Goal: Task Accomplishment & Management: Complete application form

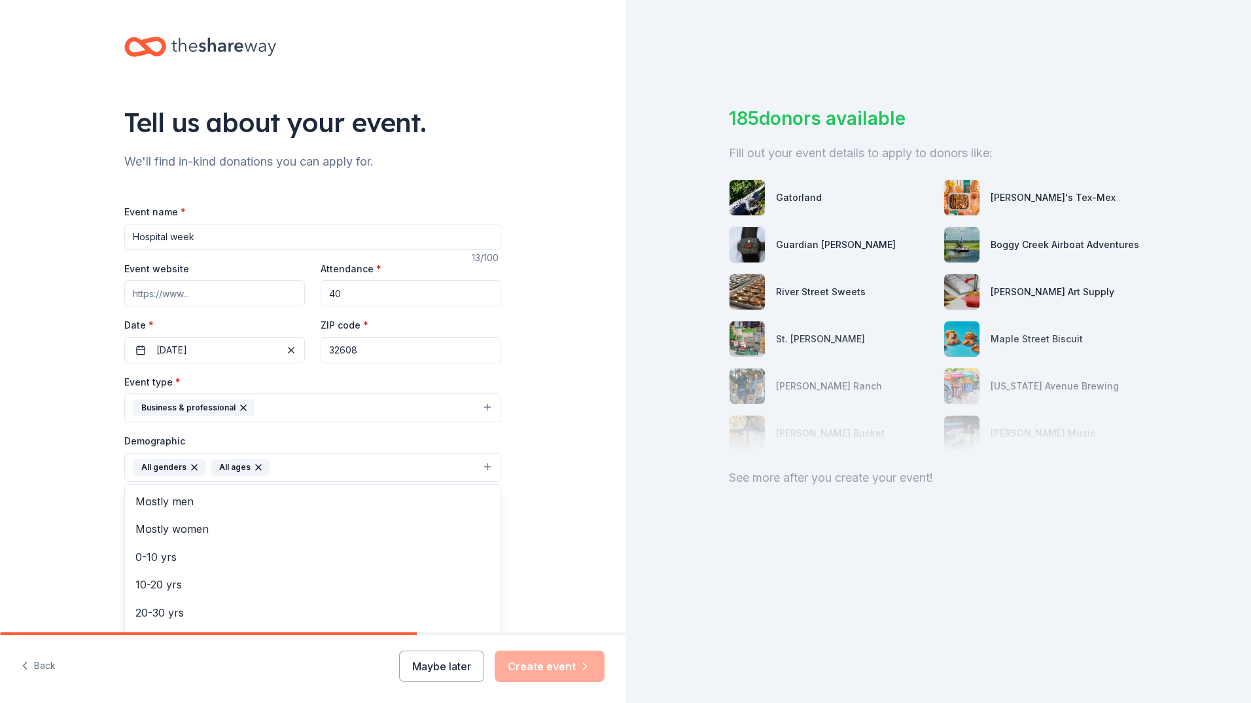
click at [548, 512] on div "Tell us about your event. We'll find in-kind donations you can apply for. Event…" at bounding box center [312, 436] width 625 height 873
click at [336, 555] on input "Mailing address" at bounding box center [269, 551] width 291 height 26
type input "2708 Southwest Archer Road, Gainesville, FL, 32608"
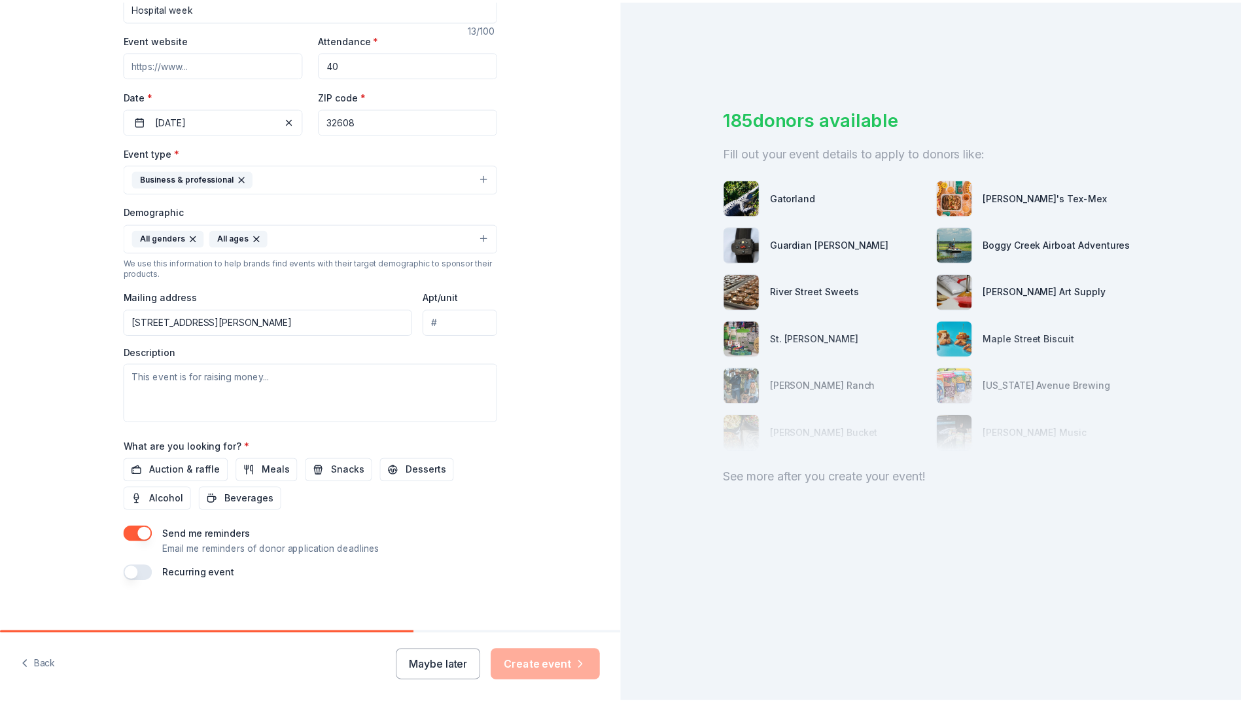
scroll to position [241, 0]
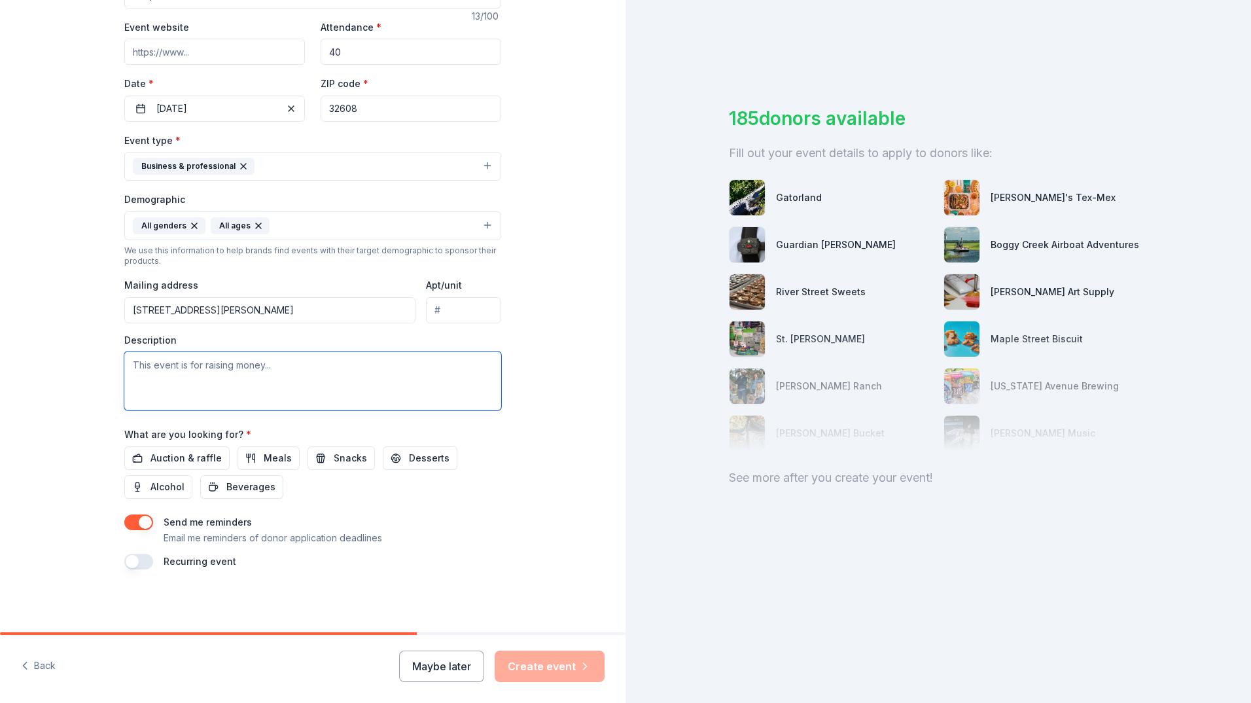
click at [213, 363] on textarea at bounding box center [312, 380] width 377 height 59
type textarea "We are looking for prizes for our lunch BINGO event to show our employees appre…"
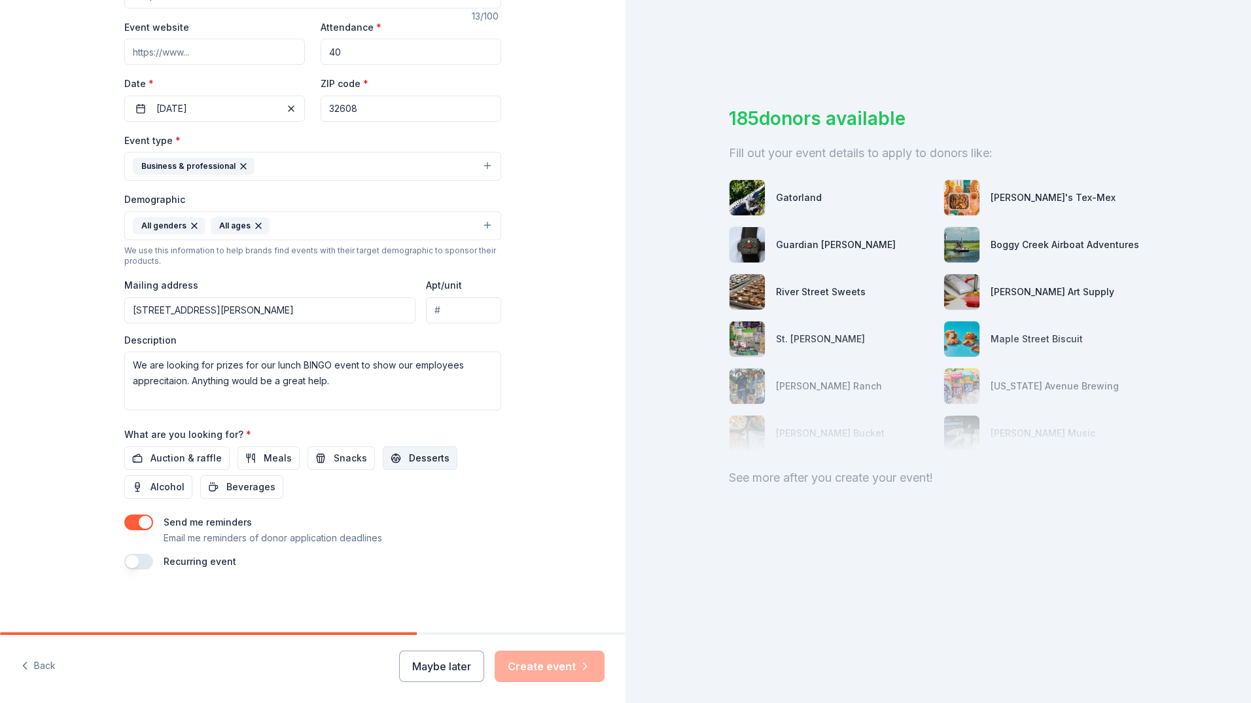
click at [409, 460] on span "Desserts" at bounding box center [429, 458] width 41 height 16
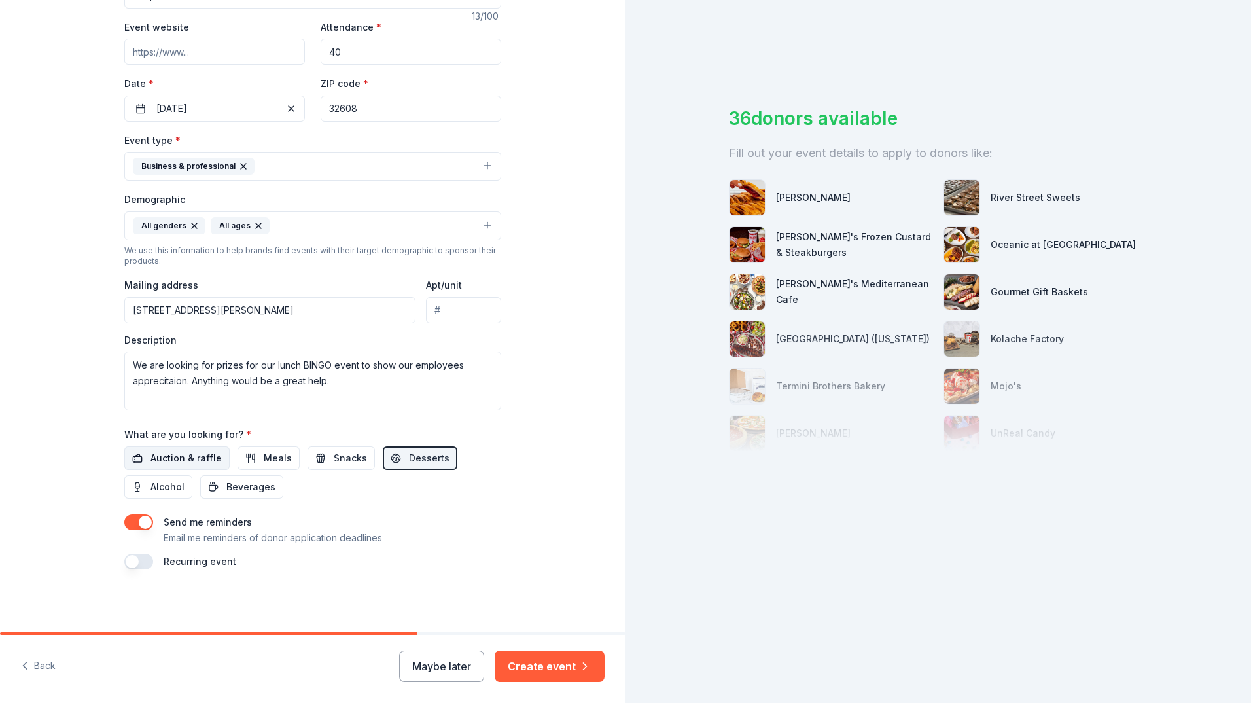
click at [187, 459] on span "Auction & raffle" at bounding box center [185, 458] width 71 height 16
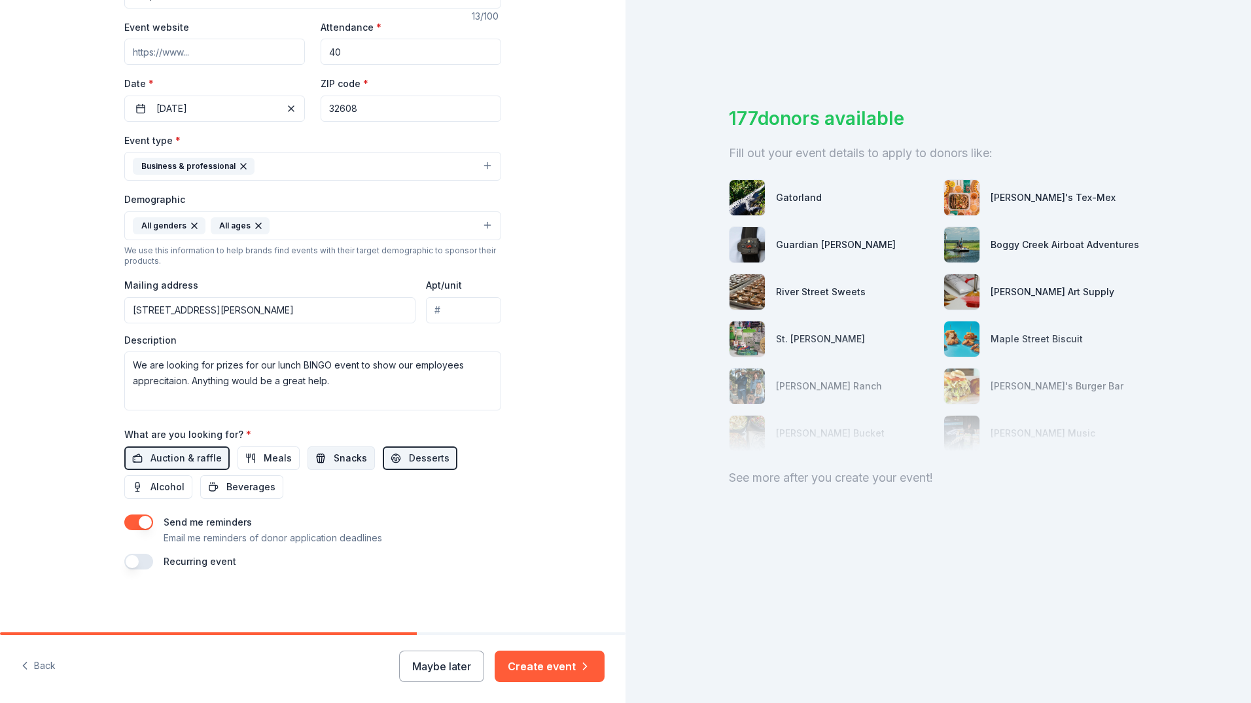
click at [310, 463] on button "Snacks" at bounding box center [340, 458] width 67 height 24
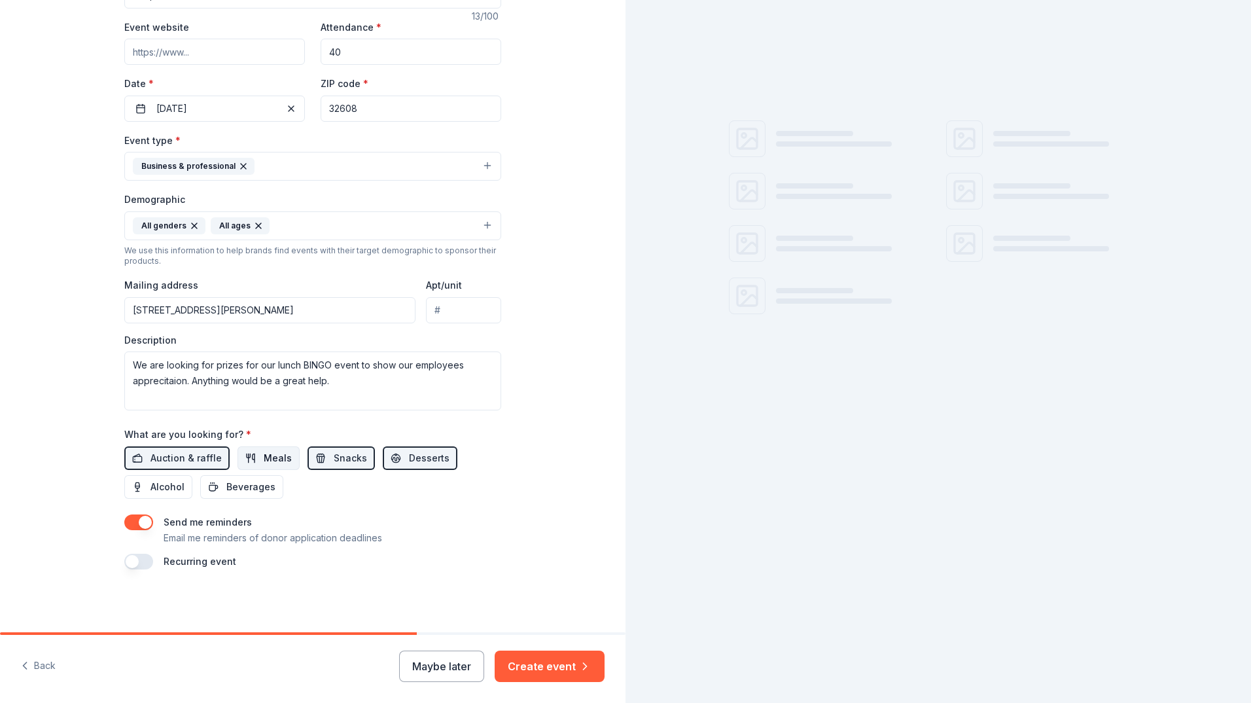
click at [274, 462] on span "Meals" at bounding box center [278, 458] width 28 height 16
click at [259, 490] on span "Beverages" at bounding box center [250, 487] width 49 height 16
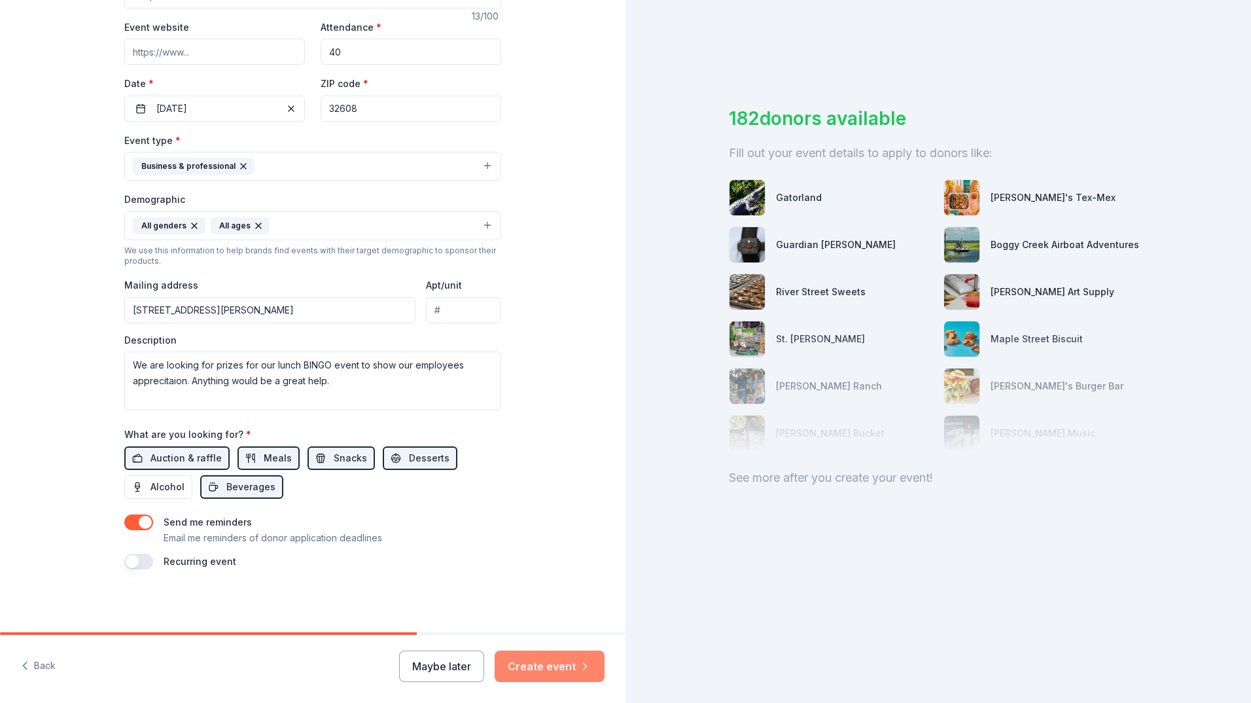
click at [550, 665] on button "Create event" at bounding box center [550, 665] width 110 height 31
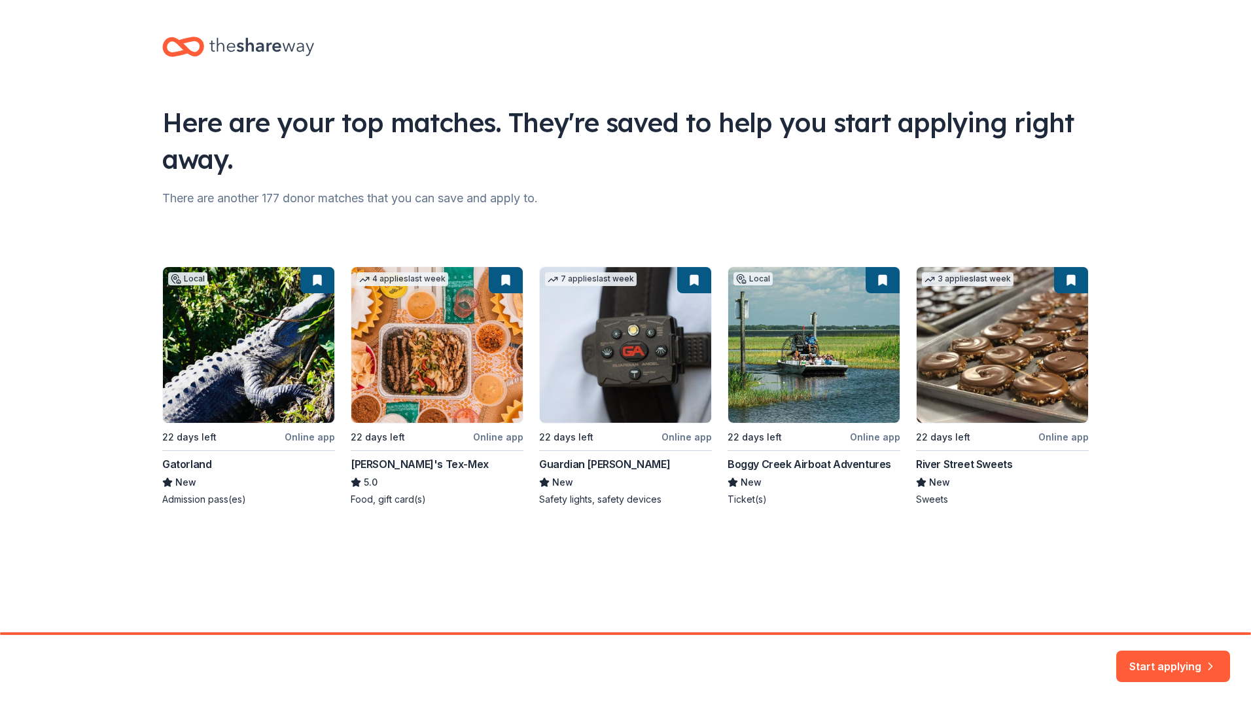
click at [191, 421] on div "Local 22 days left Online app Gatorland New Admission pass(es) 4 applies last w…" at bounding box center [625, 385] width 926 height 239
click at [315, 435] on div "Local 22 days left Online app Gatorland New Admission pass(es) 4 applies last w…" at bounding box center [625, 385] width 926 height 239
click at [196, 467] on div "Local 22 days left Online app Gatorland New Admission pass(es) 4 applies last w…" at bounding box center [625, 385] width 926 height 239
click at [317, 281] on div "Local 22 days left Online app Gatorland New Admission pass(es) 4 applies last w…" at bounding box center [625, 385] width 926 height 239
click at [516, 276] on div "Local 22 days left Online app Gatorland New Admission pass(es) 4 applies last w…" at bounding box center [625, 385] width 926 height 239
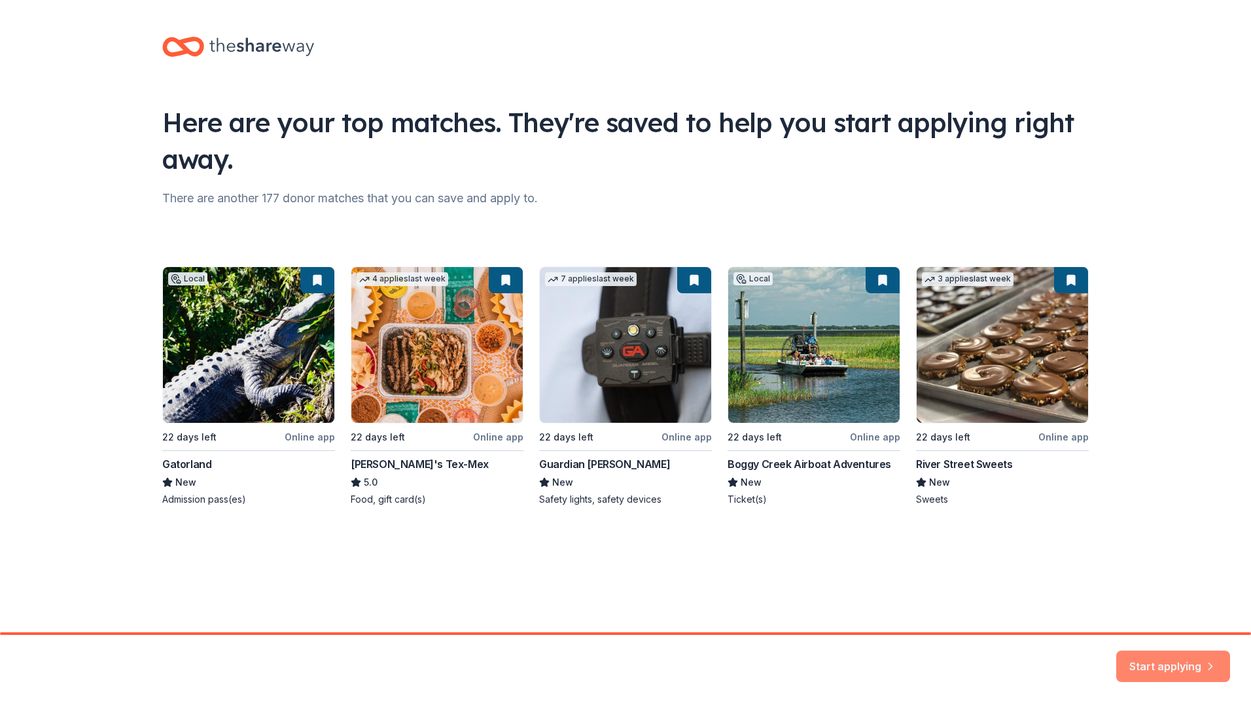
click at [1204, 670] on button "Start applying" at bounding box center [1173, 657] width 114 height 31
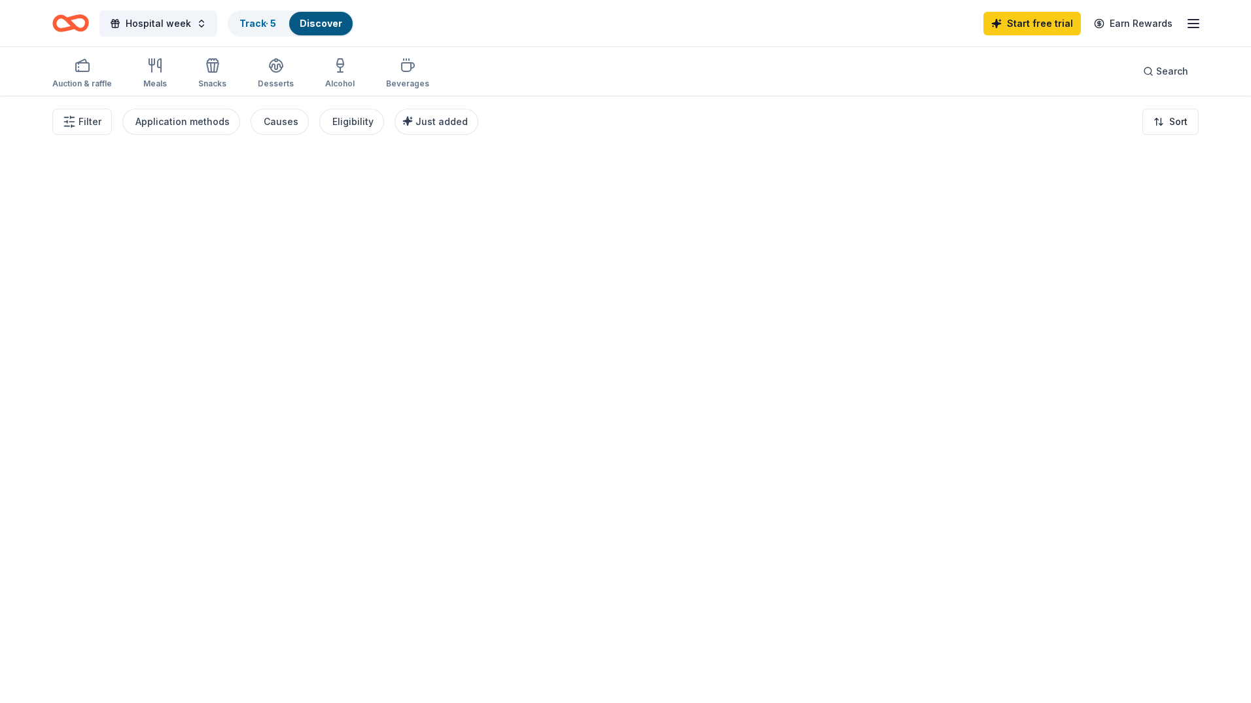
click at [1140, 660] on div at bounding box center [625, 399] width 1251 height 607
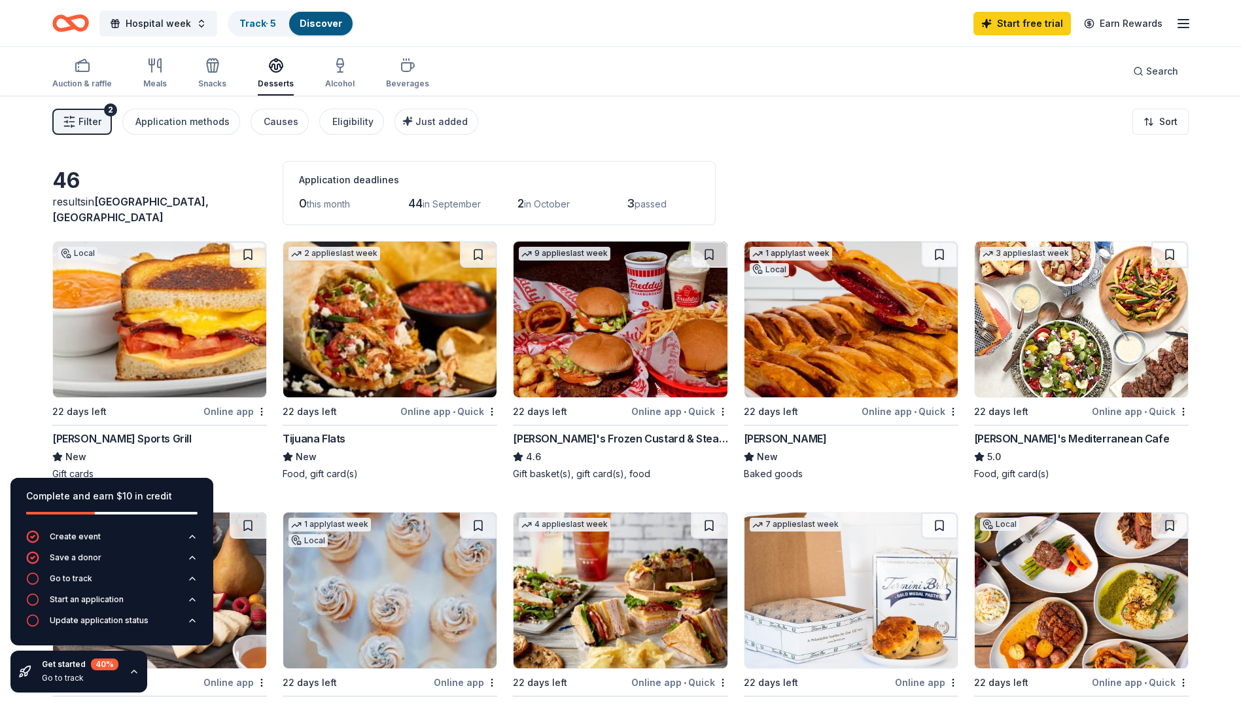
click at [161, 353] on img at bounding box center [159, 319] width 213 height 156
click at [351, 355] on img at bounding box center [389, 319] width 213 height 156
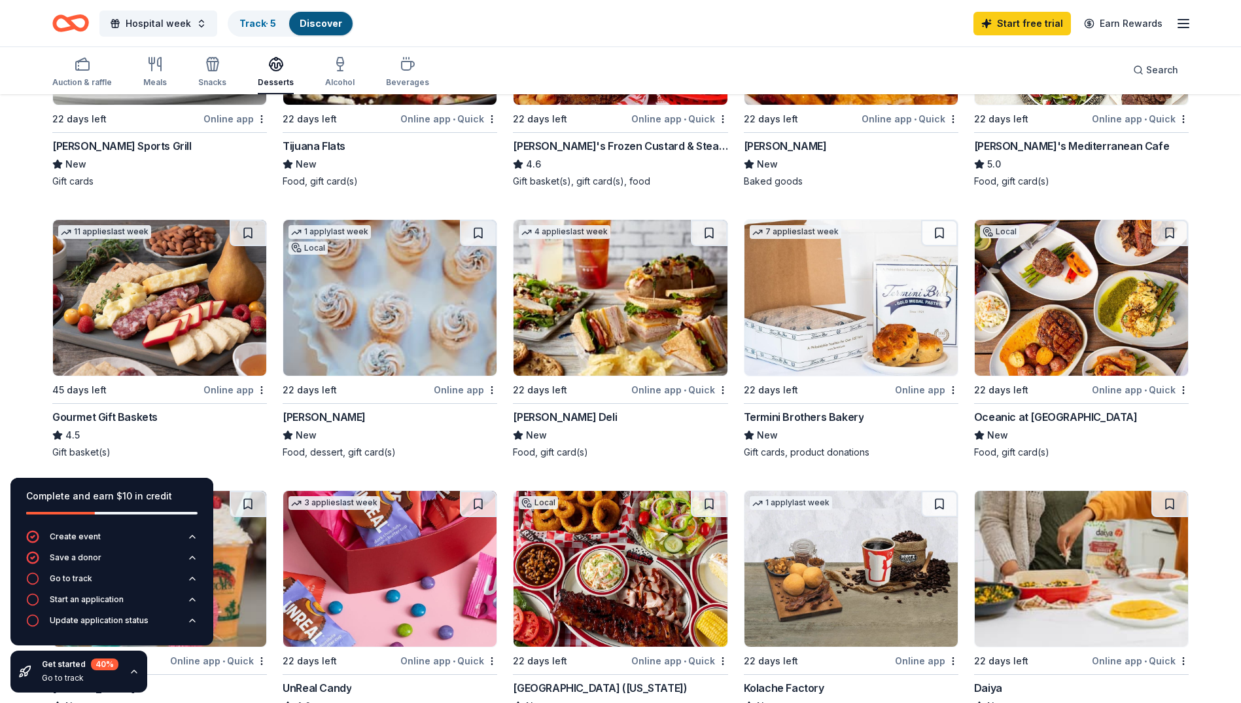
scroll to position [327, 0]
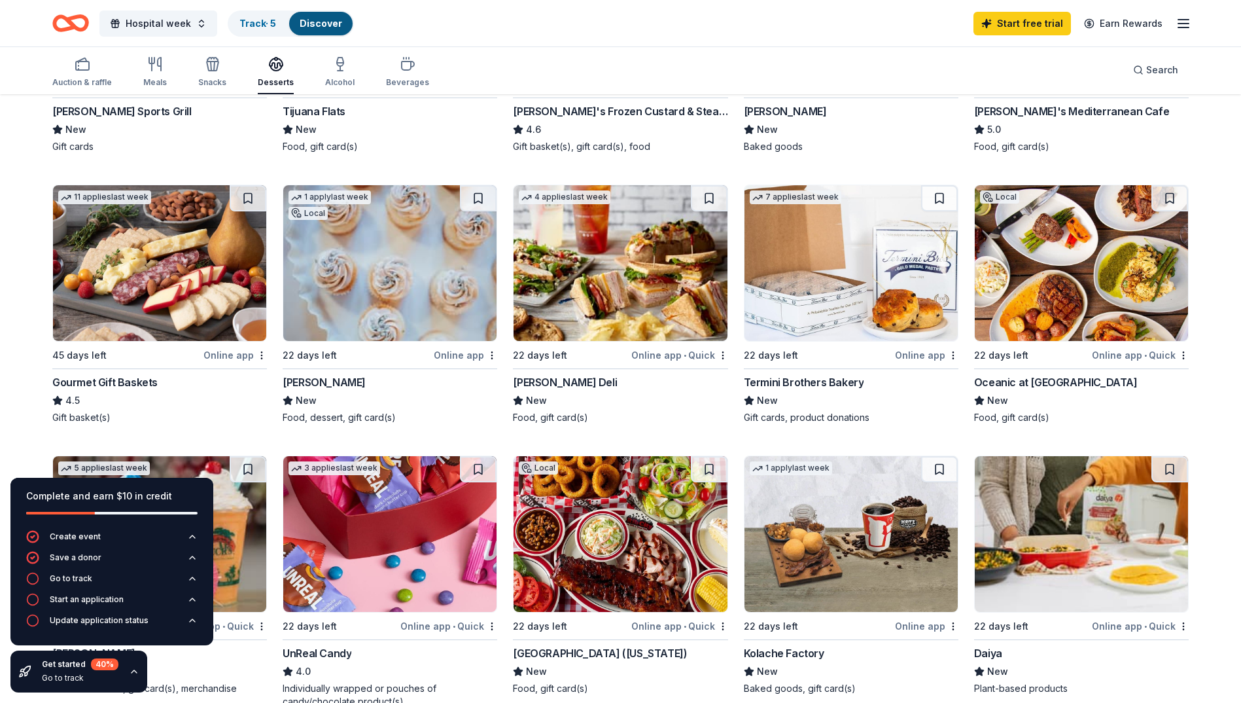
click at [99, 297] on img at bounding box center [159, 263] width 213 height 156
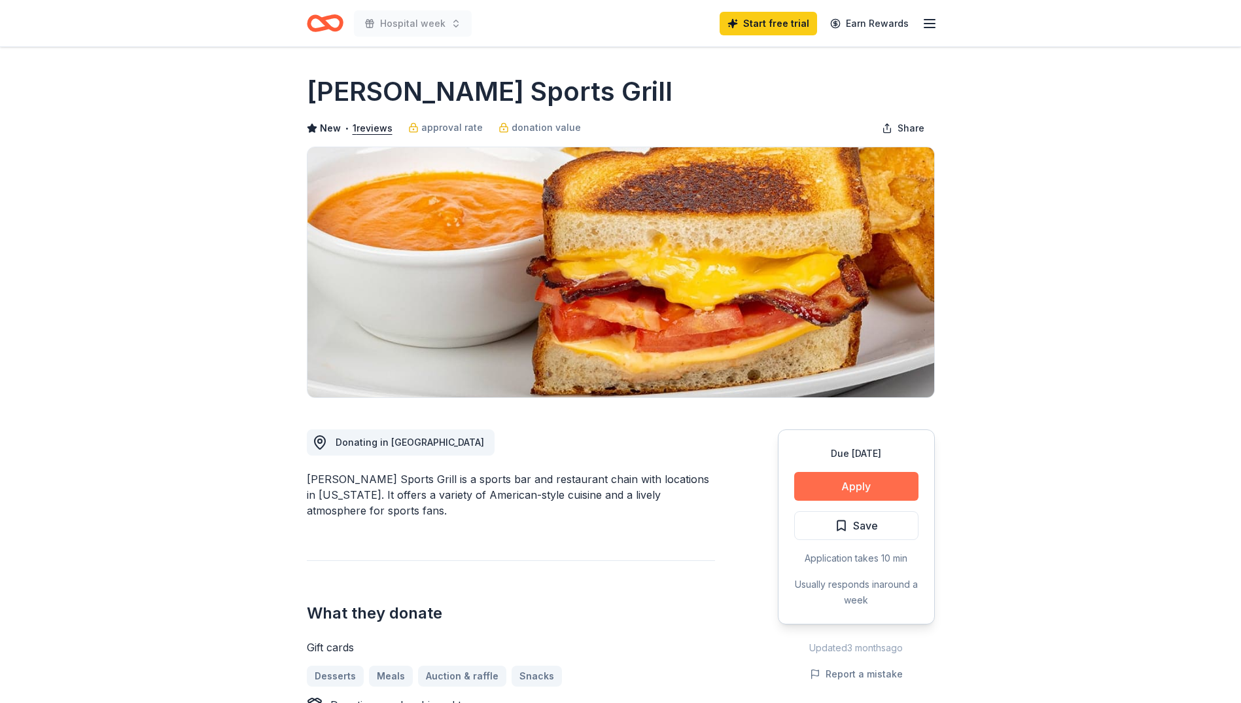
click at [799, 491] on button "Apply" at bounding box center [856, 486] width 124 height 29
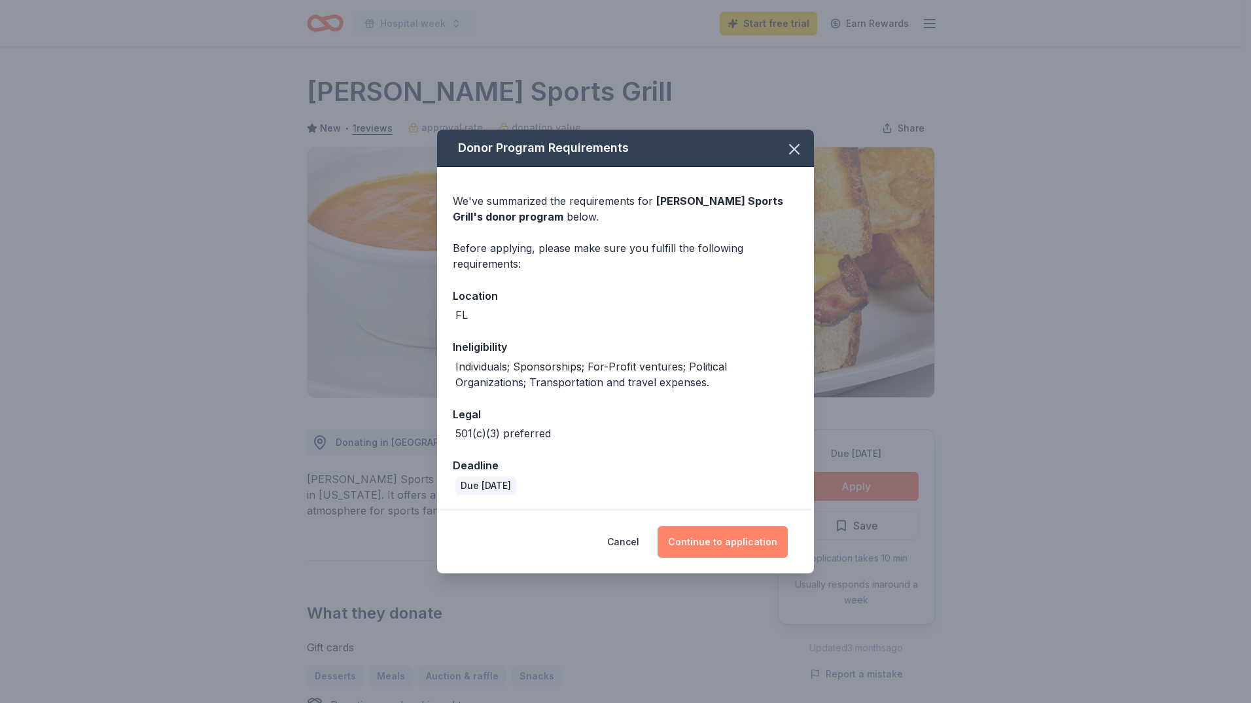
click at [734, 545] on button "Continue to application" at bounding box center [722, 541] width 130 height 31
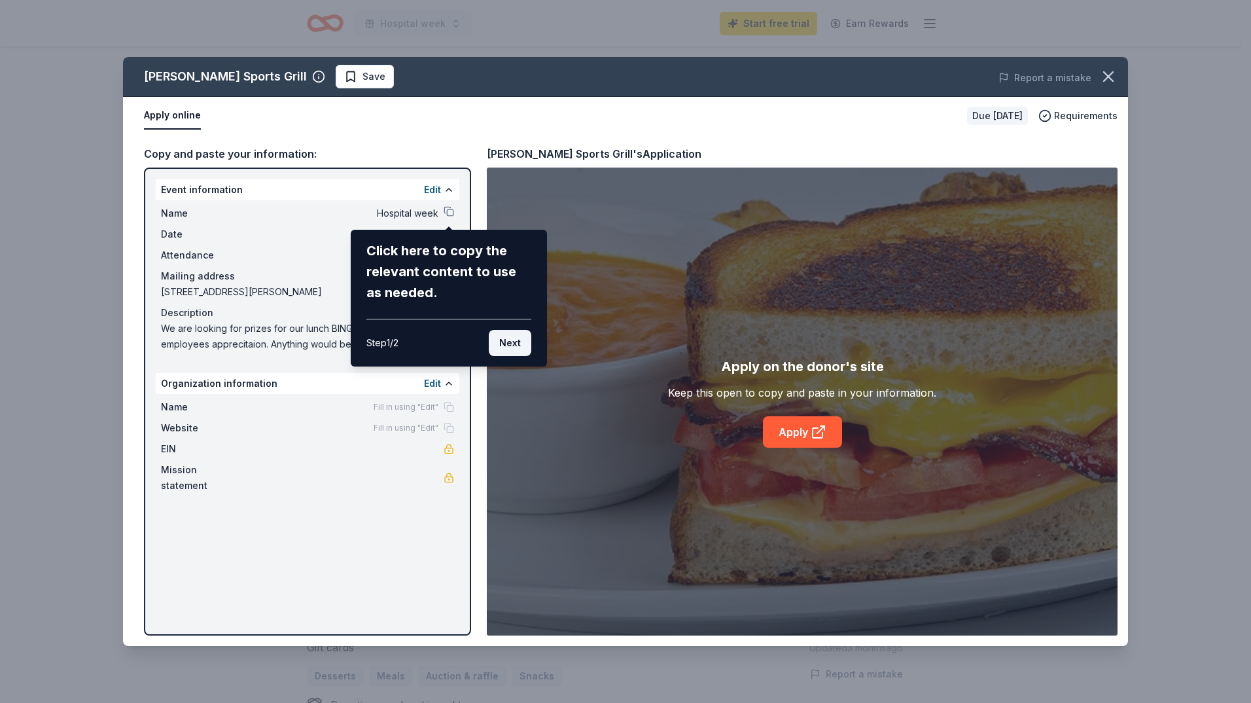
click at [502, 346] on button "Next" at bounding box center [510, 343] width 43 height 26
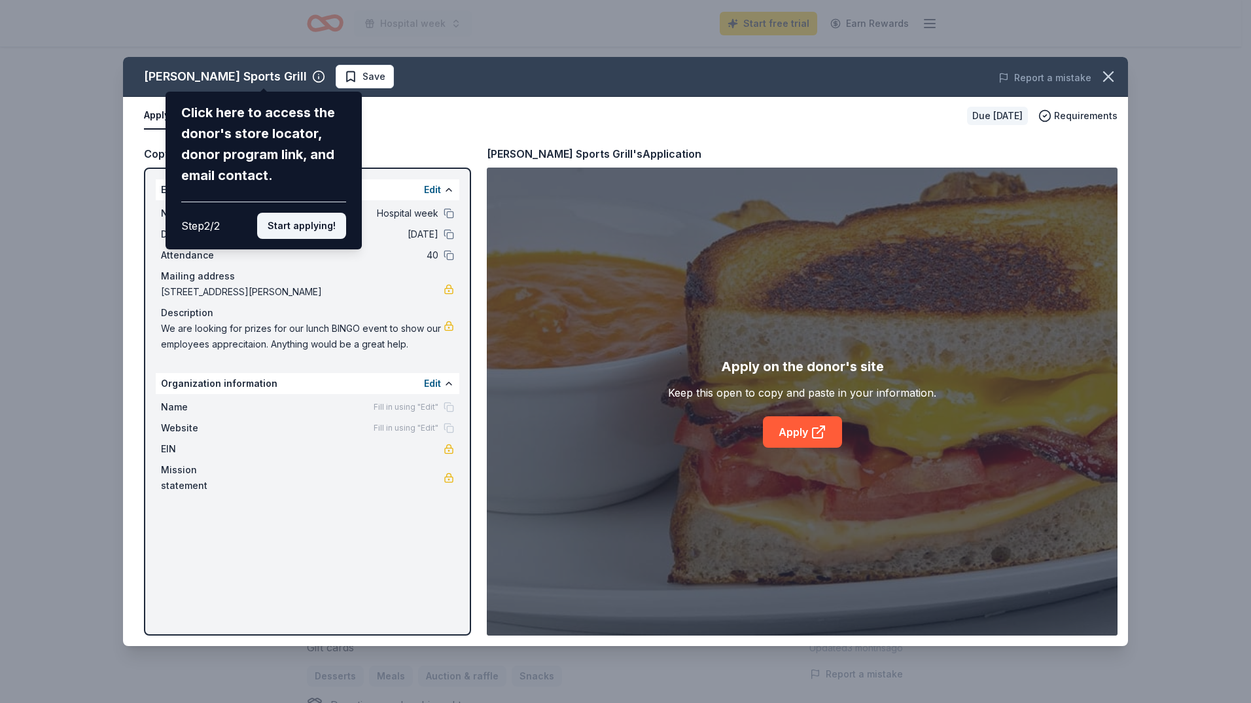
click at [313, 234] on button "Start applying!" at bounding box center [301, 226] width 89 height 26
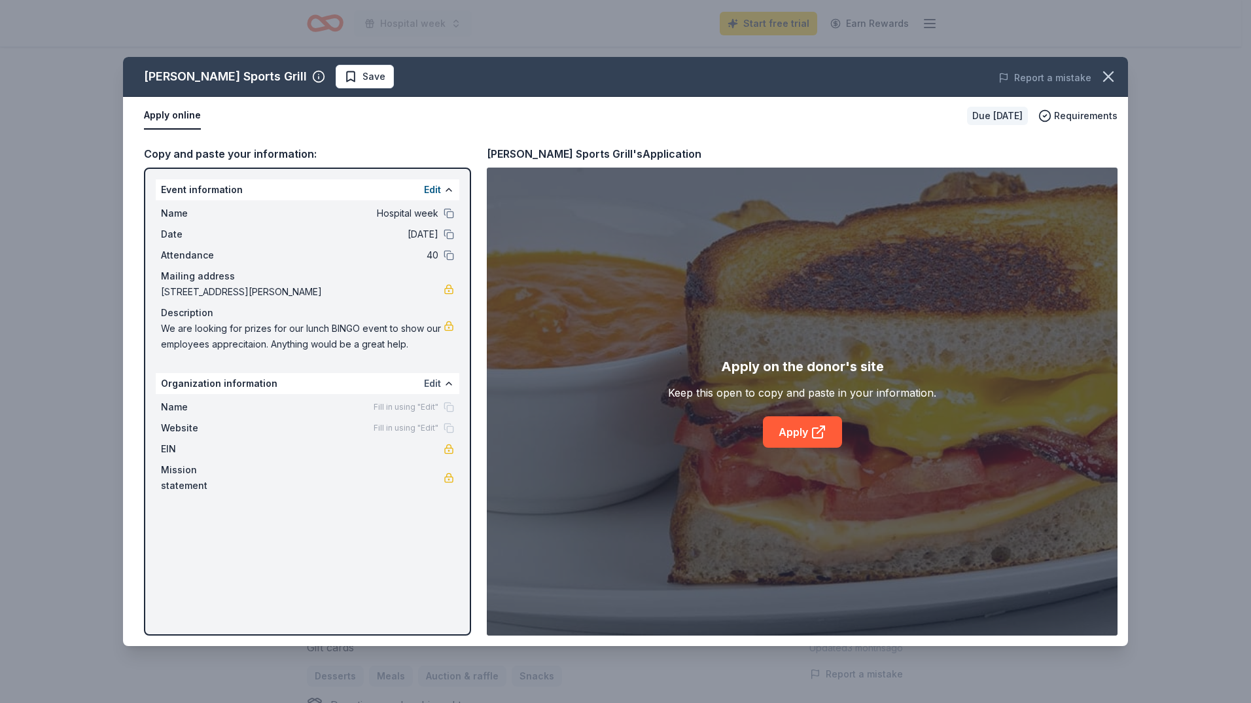
click at [435, 383] on button "Edit" at bounding box center [432, 384] width 17 height 16
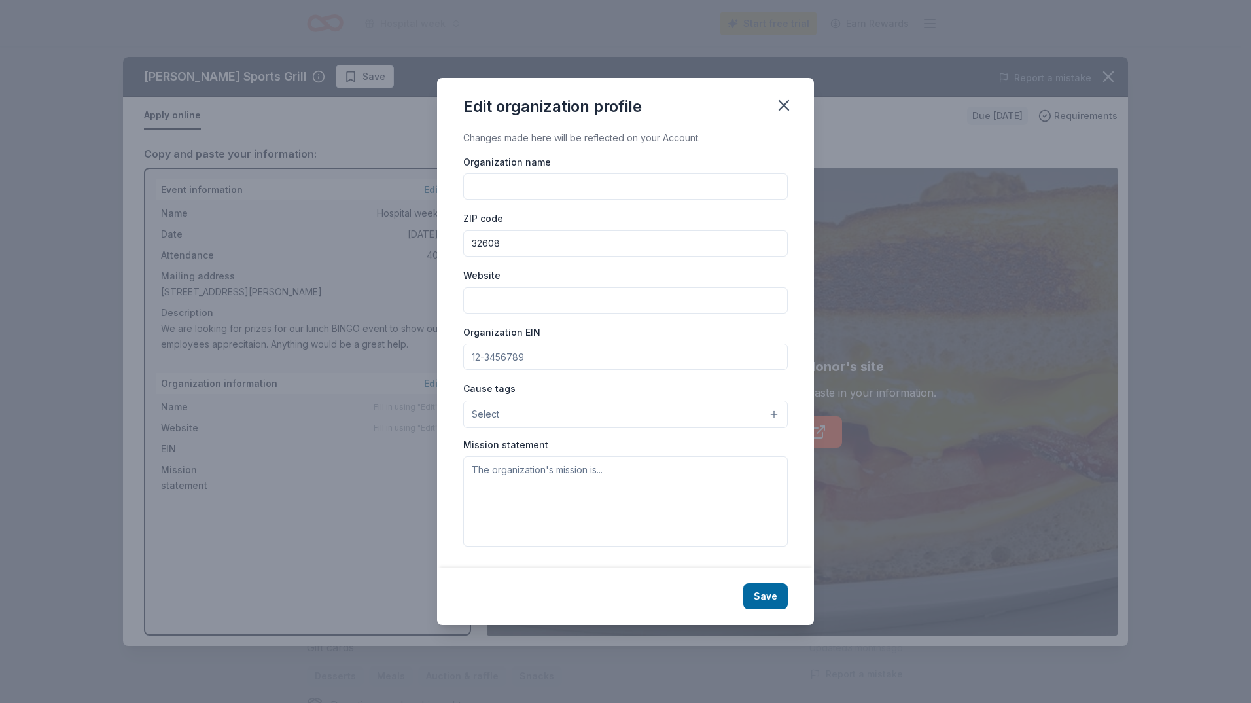
click at [493, 194] on input "Organization name" at bounding box center [625, 186] width 324 height 26
type input "select medical"
click at [515, 472] on textarea at bounding box center [625, 501] width 324 height 90
click at [677, 487] on textarea "We deliver superior quality in all we do. we treat others as they would like to…" at bounding box center [625, 501] width 324 height 90
click at [643, 502] on textarea "We deliver superior quality in all we do. we treat others as they would like to…" at bounding box center [625, 501] width 324 height 90
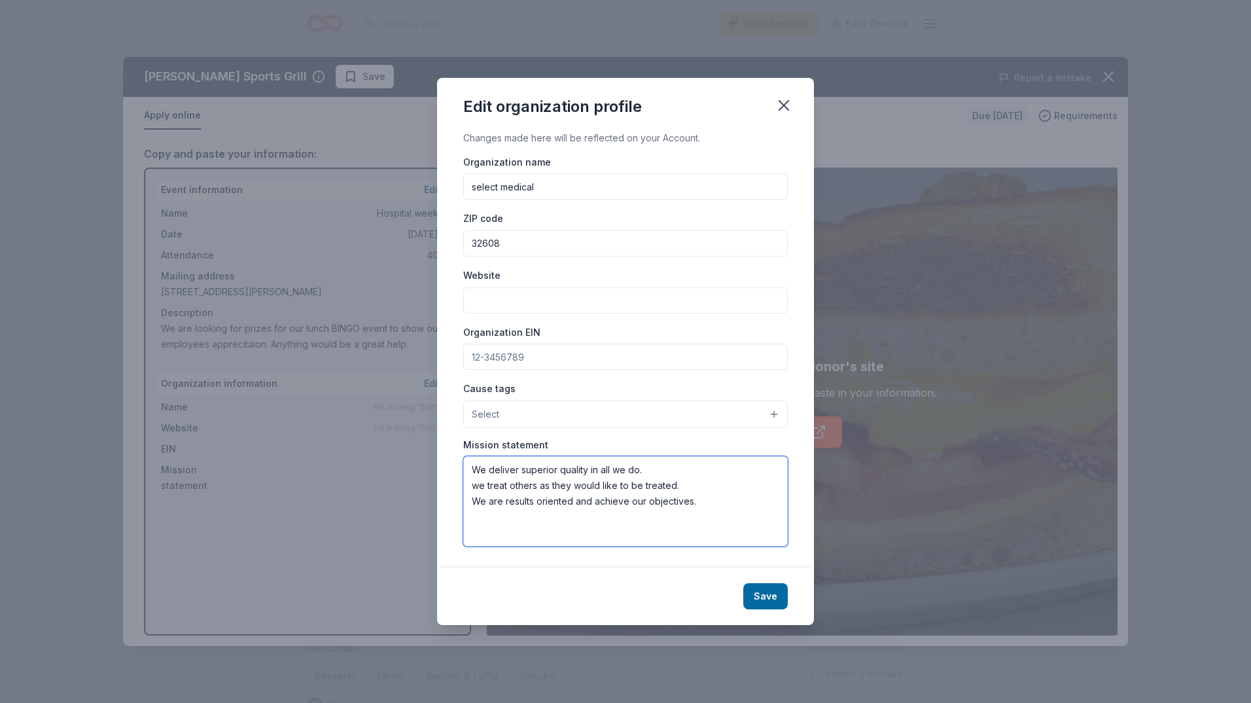
click at [711, 504] on textarea "We deliver superior quality in all we do. we treat others as they would like to…" at bounding box center [625, 501] width 324 height 90
type textarea "We deliver superior quality in all we do. we treat others as they would like to…"
click at [755, 609] on button "Save" at bounding box center [765, 596] width 44 height 26
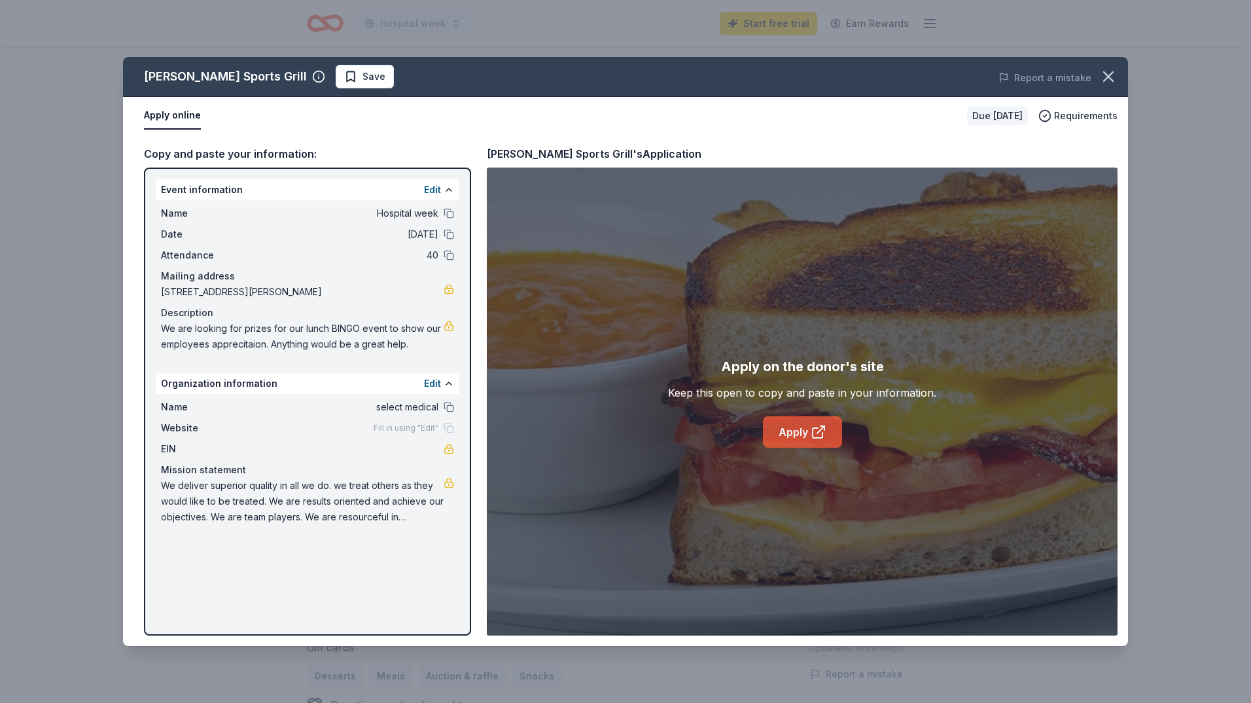
click at [798, 437] on link "Apply" at bounding box center [802, 431] width 79 height 31
click at [1108, 73] on icon "button" at bounding box center [1108, 76] width 18 height 18
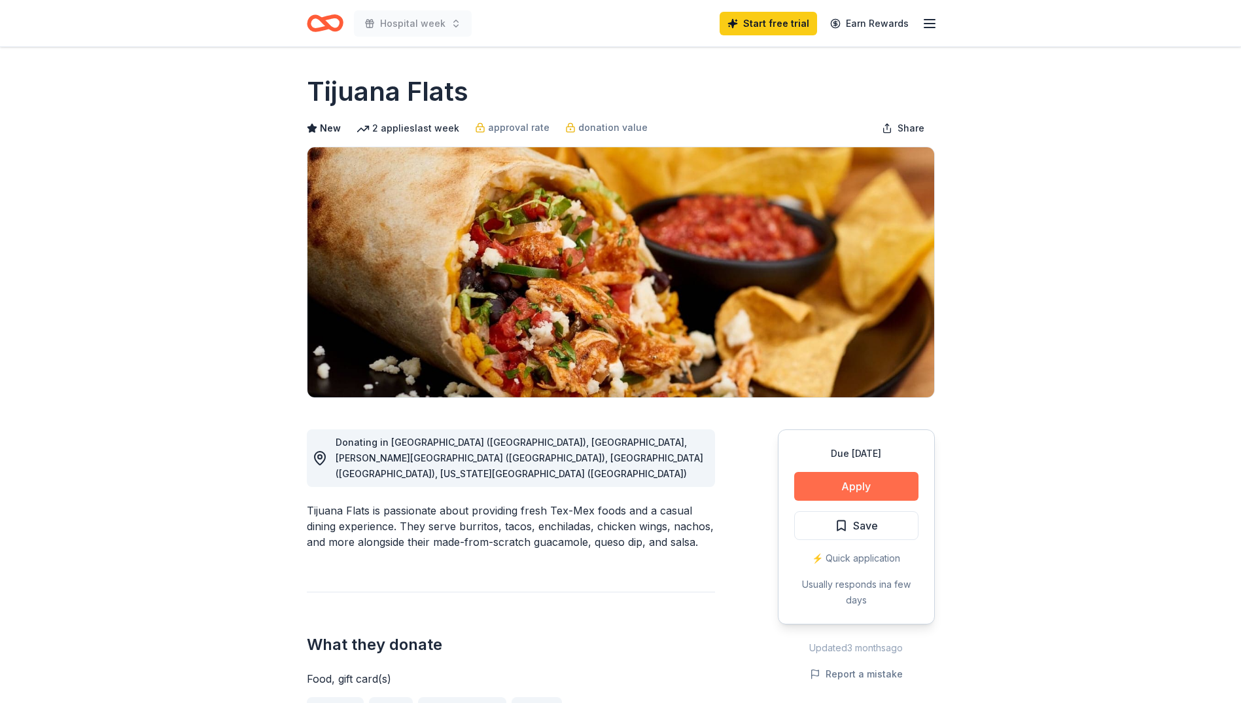
click at [822, 487] on button "Apply" at bounding box center [856, 486] width 124 height 29
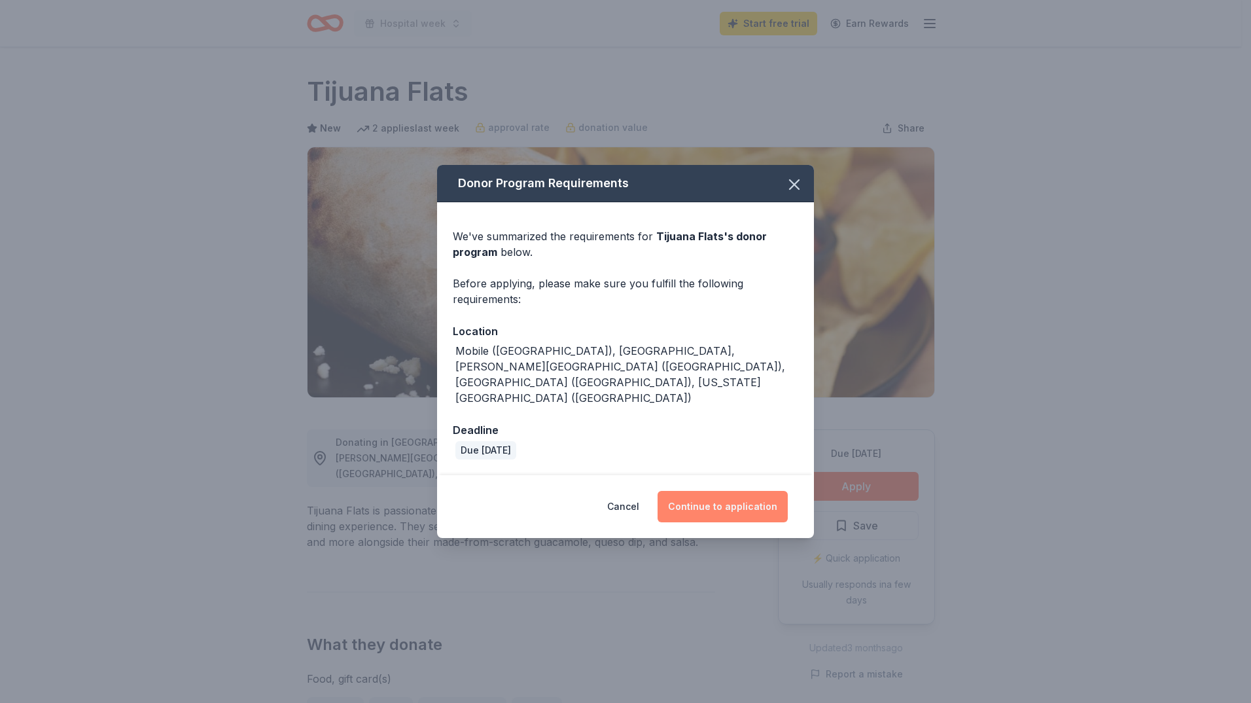
click at [743, 491] on button "Continue to application" at bounding box center [722, 506] width 130 height 31
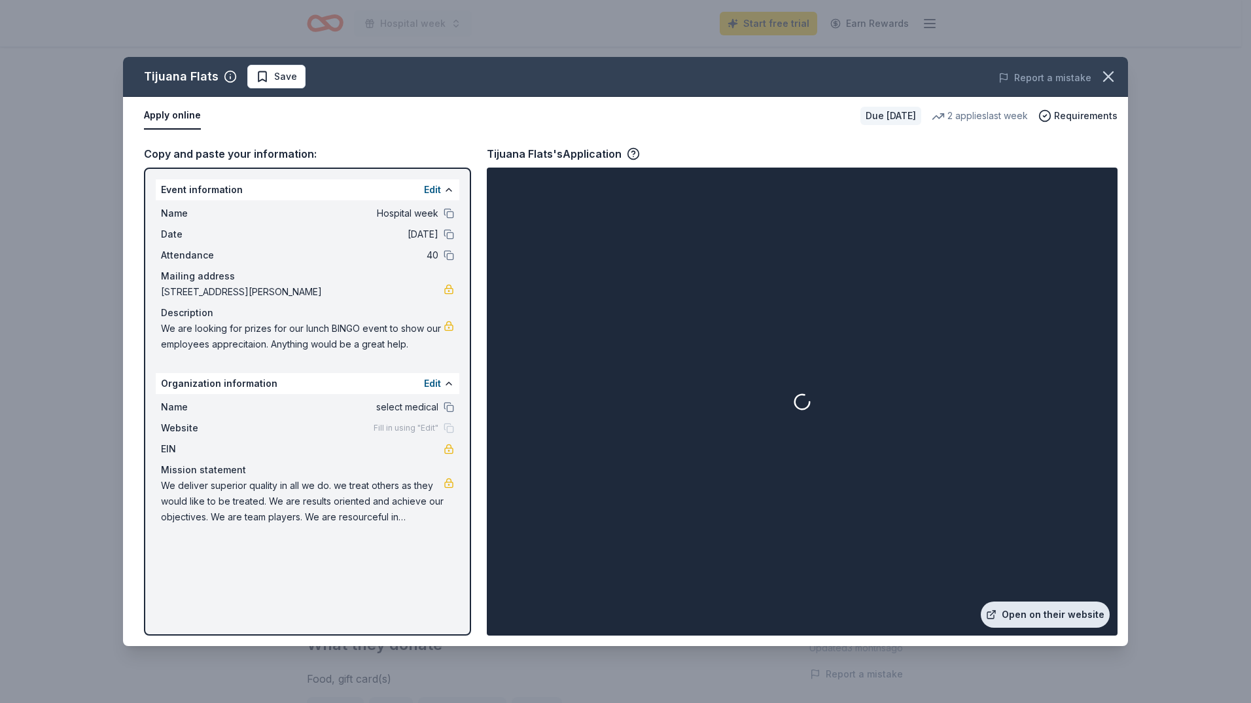
click at [1034, 616] on link "Open on their website" at bounding box center [1045, 614] width 129 height 26
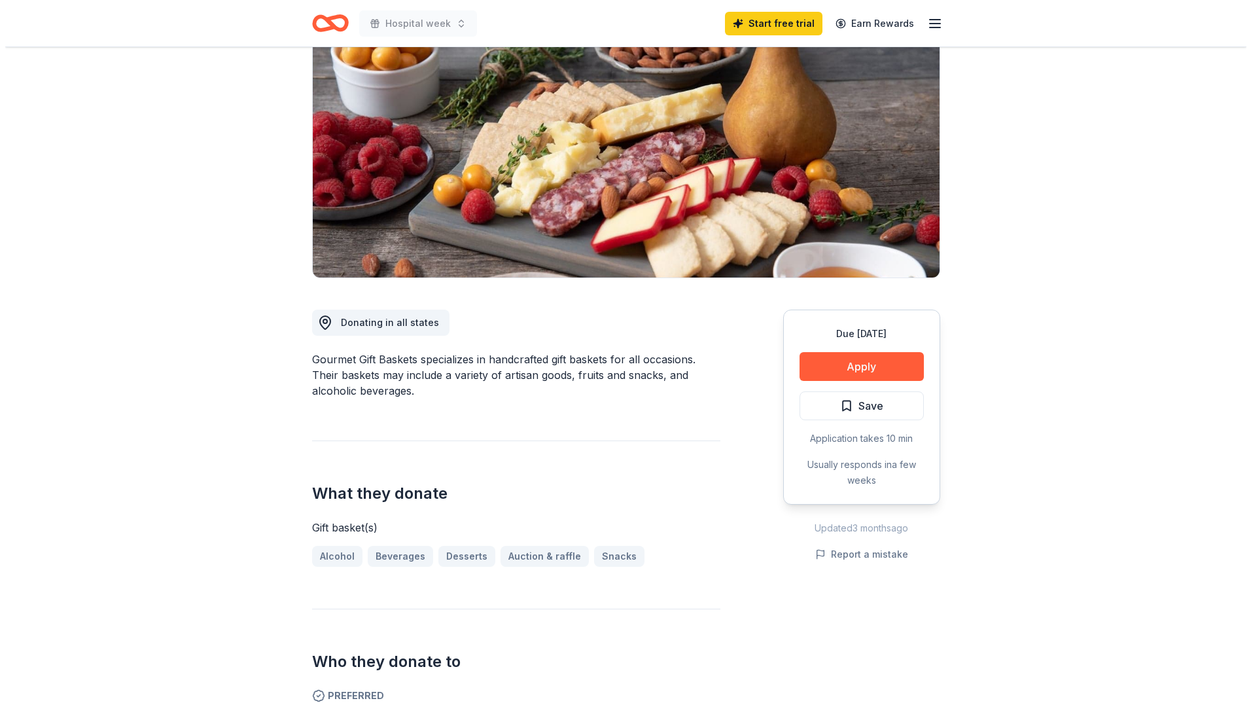
scroll to position [131, 0]
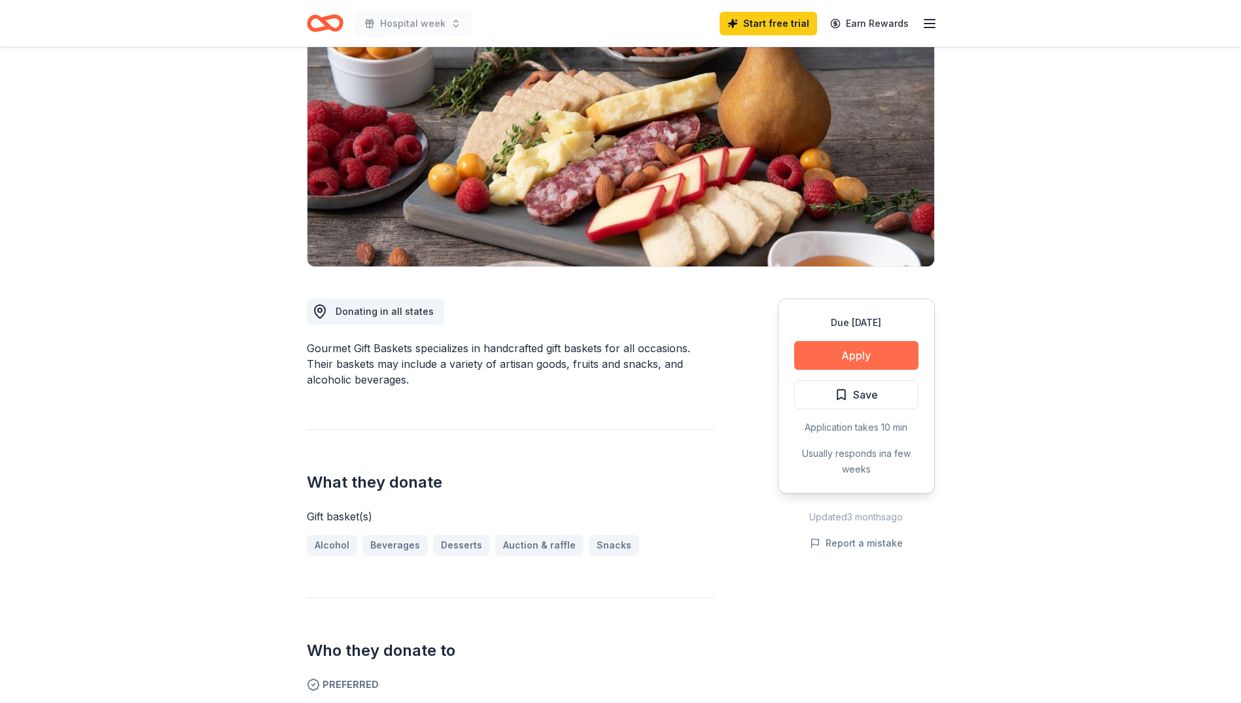
click at [830, 356] on button "Apply" at bounding box center [856, 355] width 124 height 29
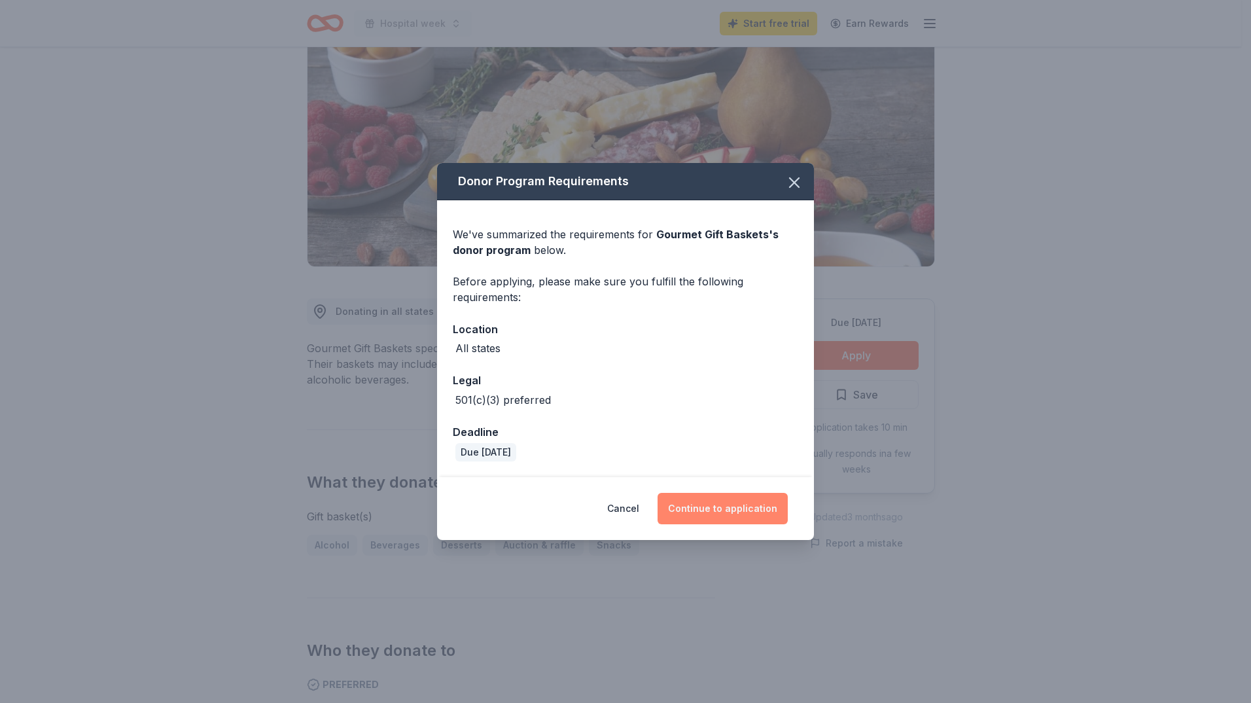
click at [701, 502] on button "Continue to application" at bounding box center [722, 508] width 130 height 31
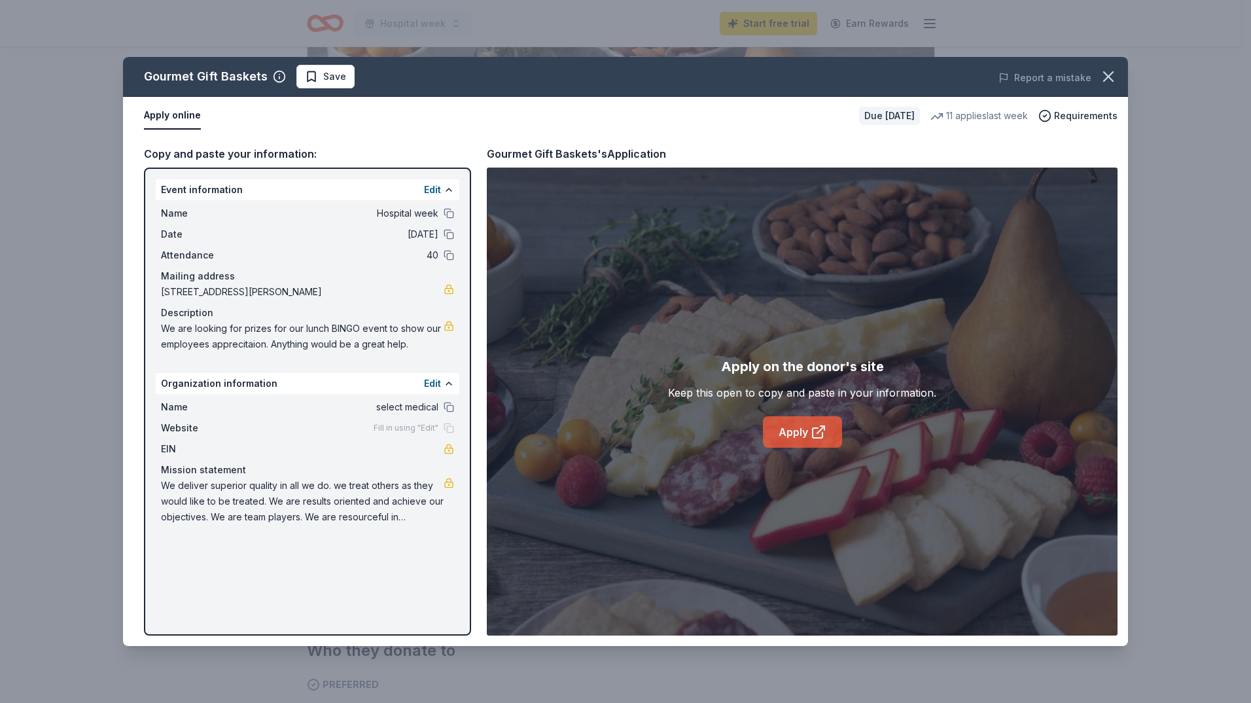
click at [797, 428] on link "Apply" at bounding box center [802, 431] width 79 height 31
